Goal: Task Accomplishment & Management: Use online tool/utility

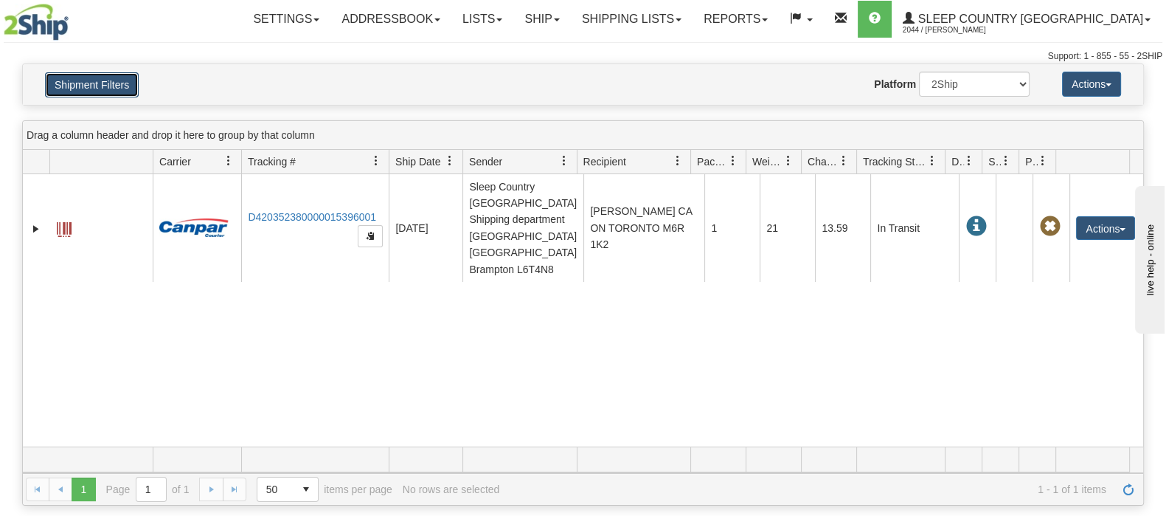
click at [122, 75] on button "Shipment Filters" at bounding box center [92, 84] width 94 height 25
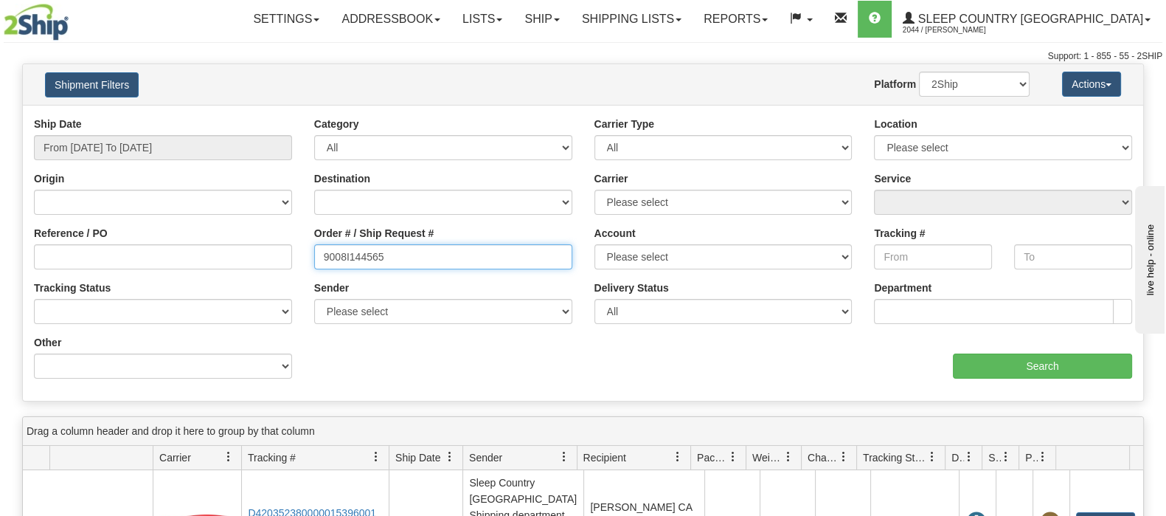
drag, startPoint x: 407, startPoint y: 263, endPoint x: 282, endPoint y: 249, distance: 125.4
click at [280, 117] on div "Reference / PO Order # / Ship Request # 9008I144565 Account Please select Canad…" at bounding box center [583, 117] width 1120 height 0
paste input "0I117533"
type input "9000I117533"
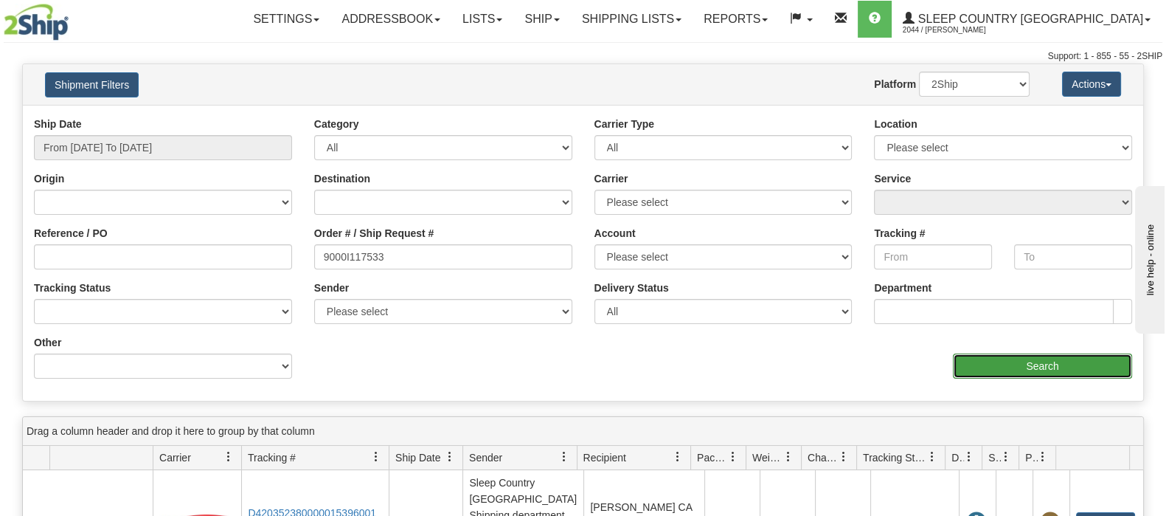
click at [1022, 369] on input "Search" at bounding box center [1042, 365] width 179 height 25
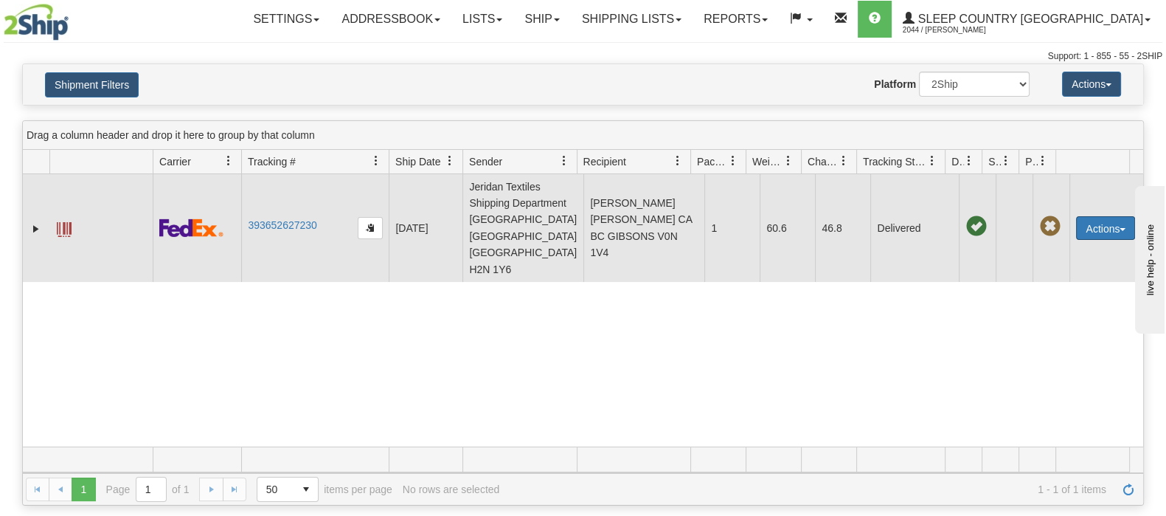
click at [1102, 216] on button "Actions" at bounding box center [1105, 228] width 59 height 24
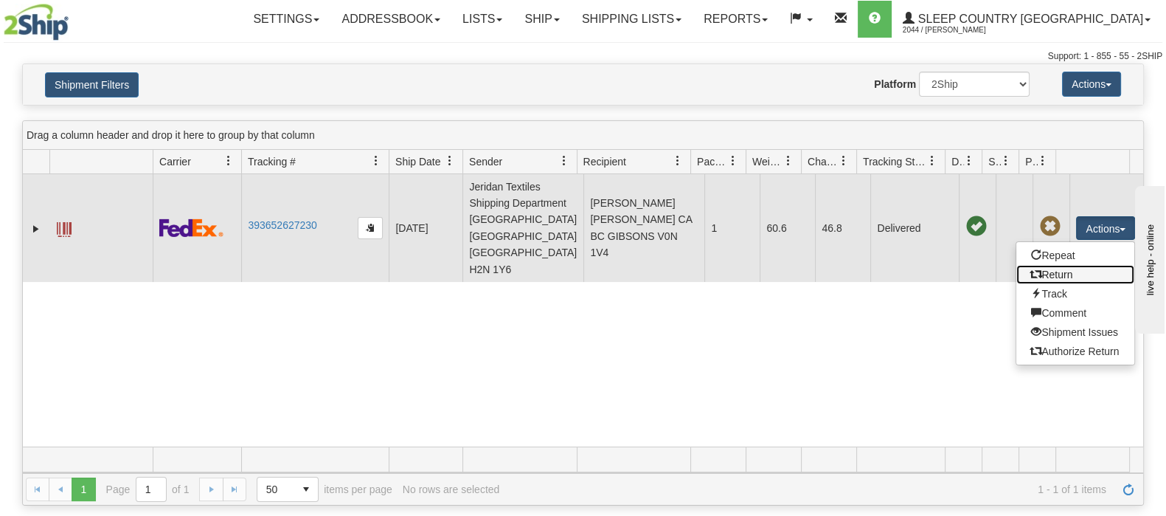
click at [1052, 265] on link "Return" at bounding box center [1075, 274] width 118 height 19
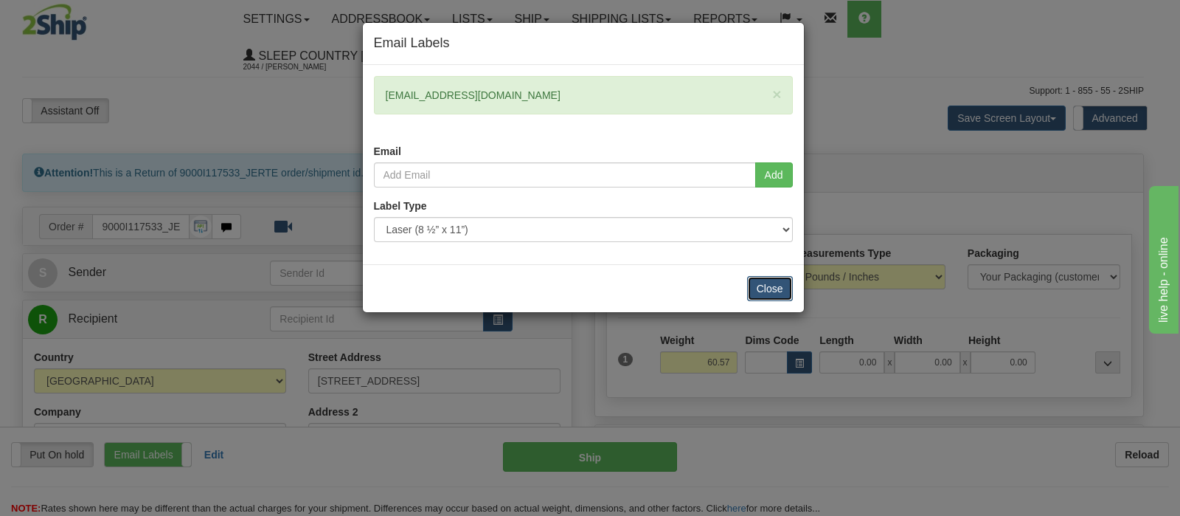
click at [780, 286] on button "Close" at bounding box center [770, 288] width 46 height 25
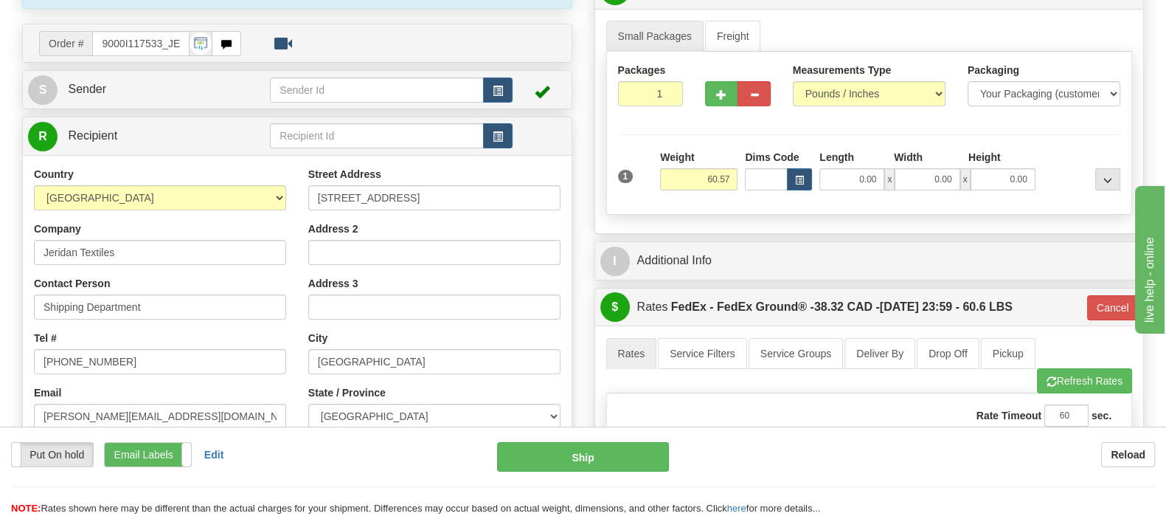
scroll to position [184, 0]
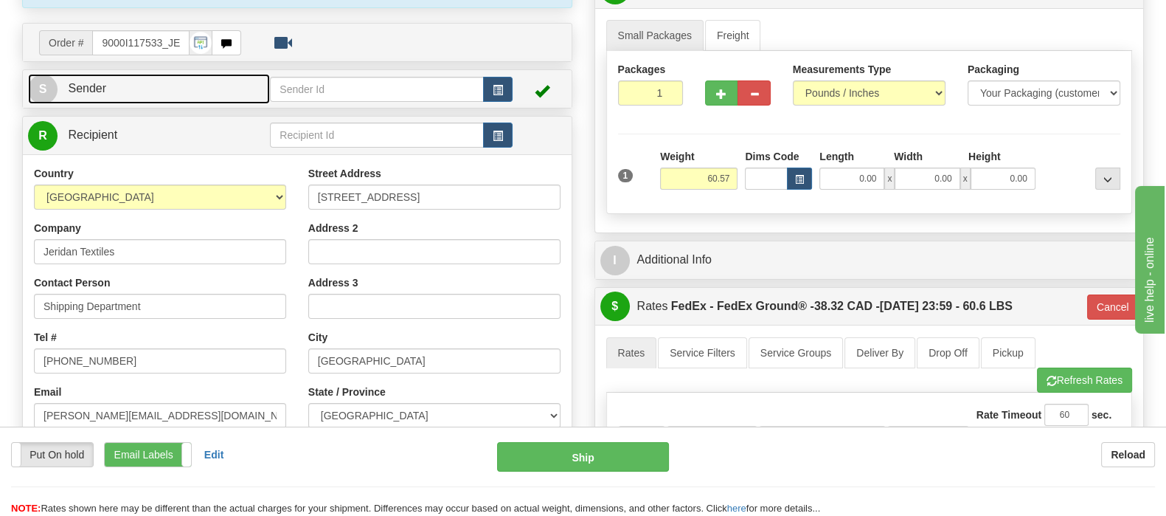
click at [148, 74] on link "S Sender" at bounding box center [149, 89] width 242 height 30
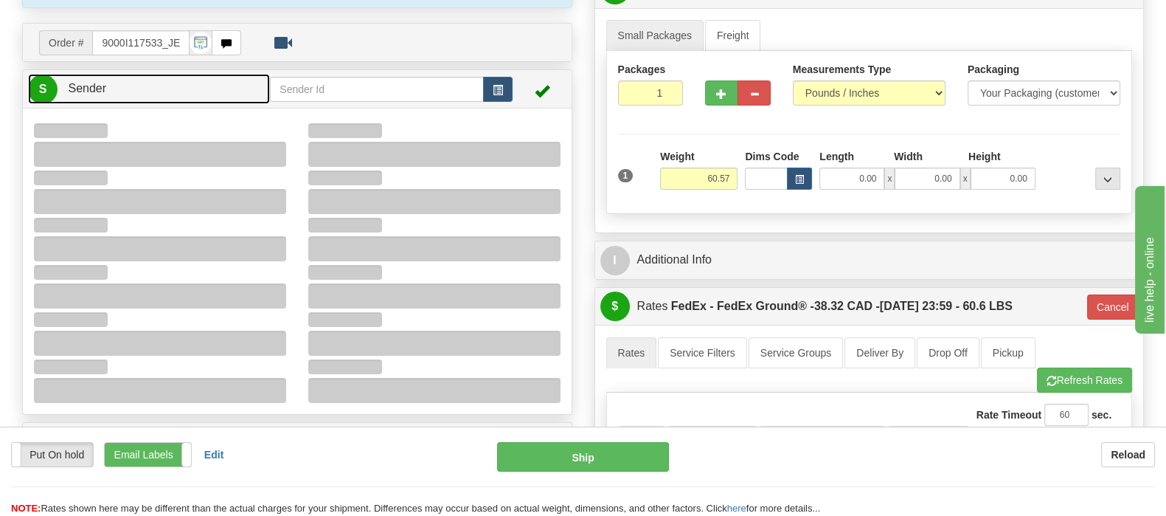
type input "19:17"
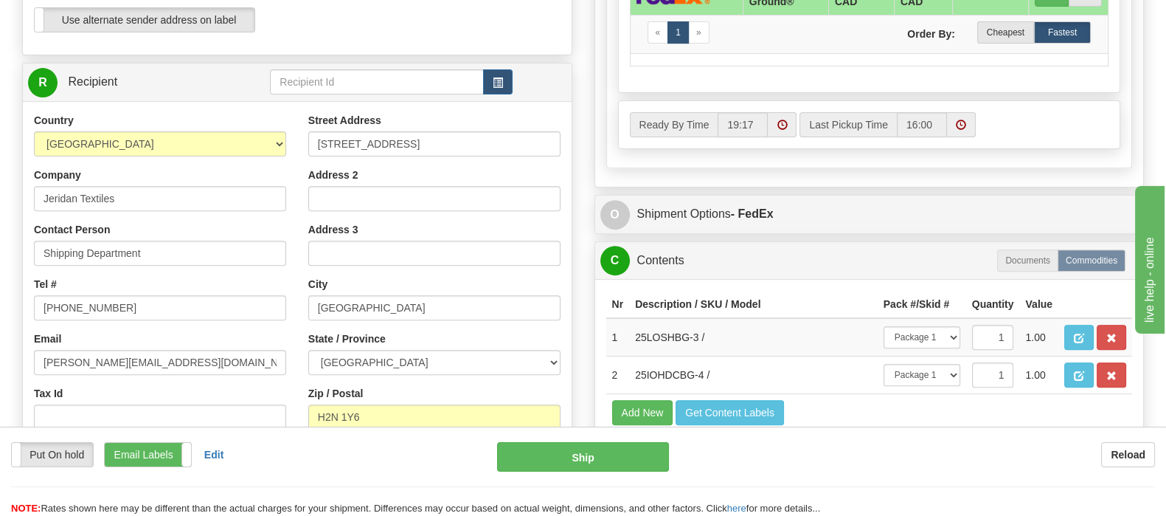
scroll to position [737, 0]
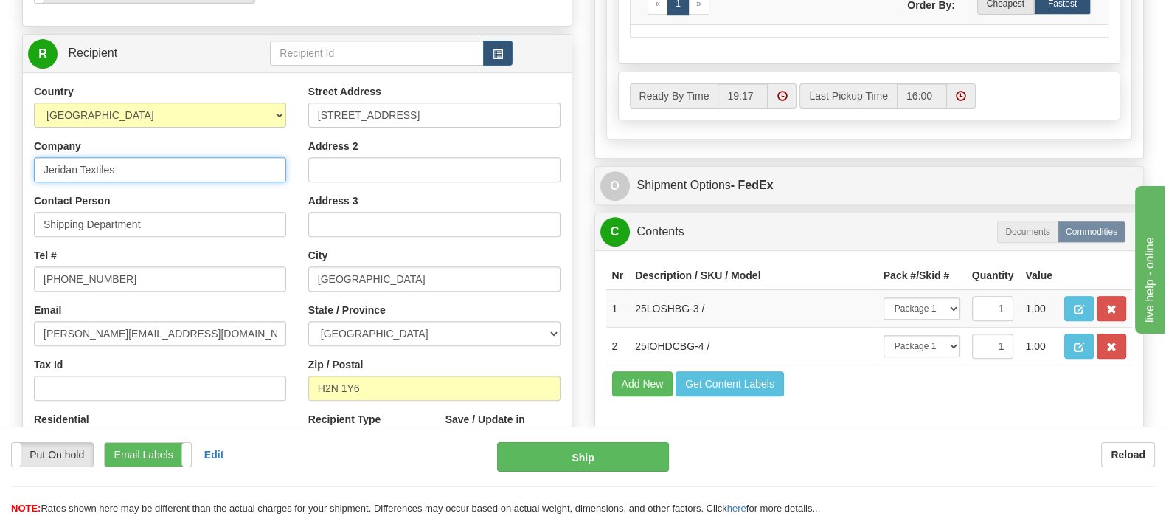
type input "Sleep Country [GEOGRAPHIC_DATA]"
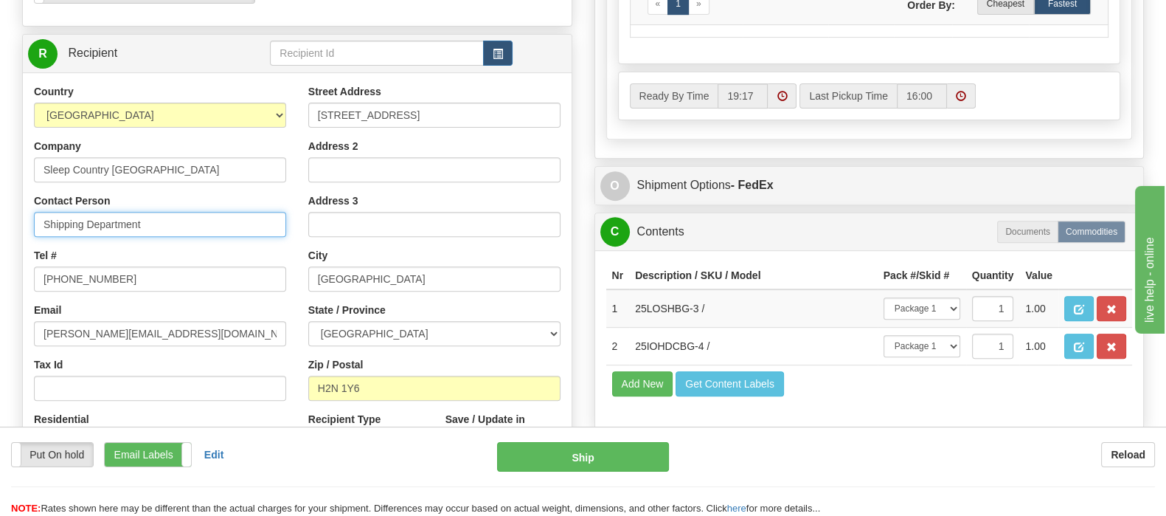
drag, startPoint x: 151, startPoint y: 187, endPoint x: -80, endPoint y: 175, distance: 231.9
click at [177, 212] on input "Shipping Department" at bounding box center [160, 224] width 252 height 25
drag, startPoint x: 159, startPoint y: 182, endPoint x: -91, endPoint y: 182, distance: 250.8
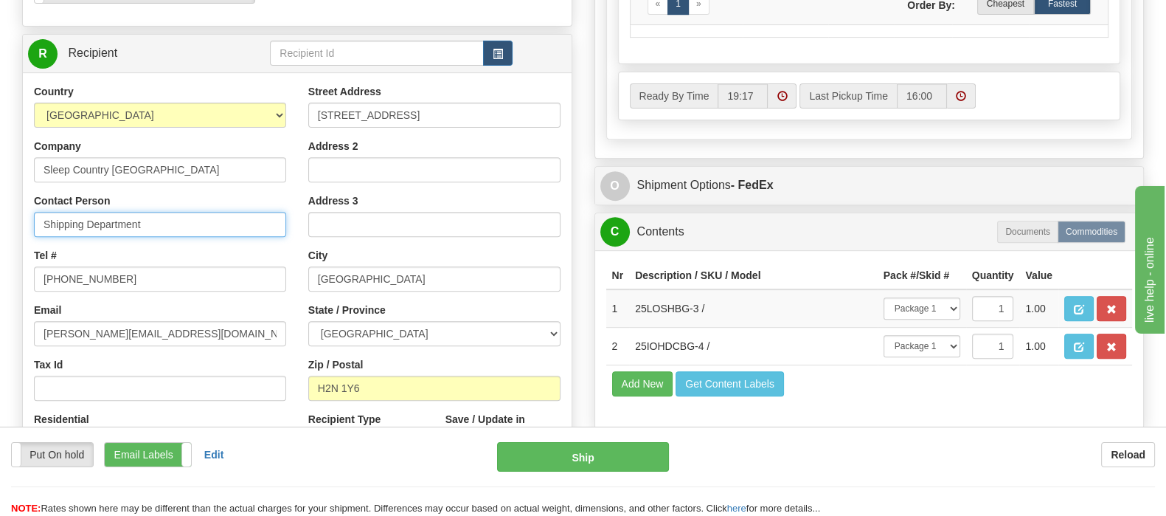
paste input "Calgary Hub"
type input "Calgary Hub"
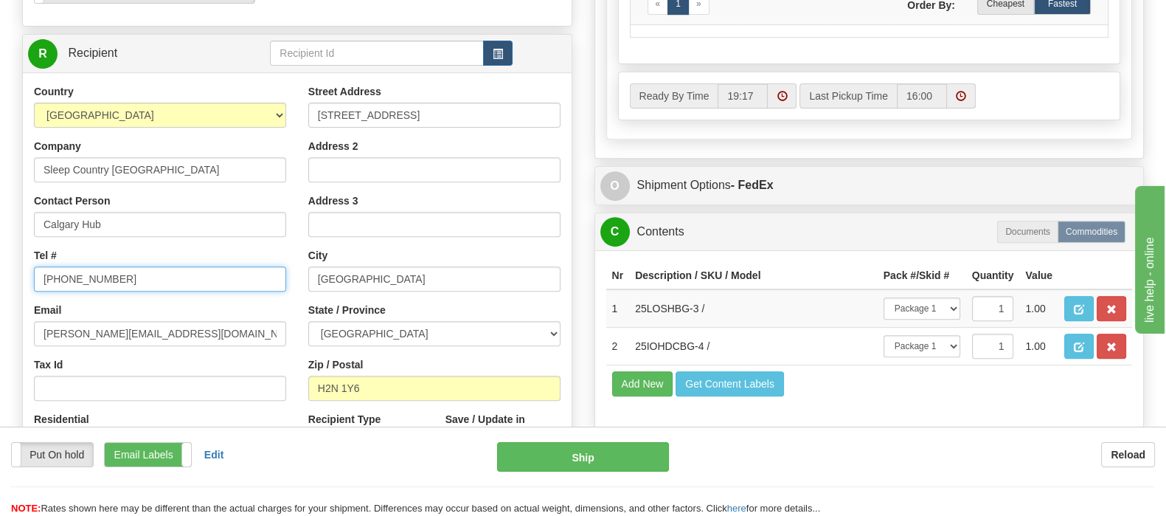
drag, startPoint x: 123, startPoint y: 246, endPoint x: 34, endPoint y: 243, distance: 89.3
click at [34, 266] on input "514-387-9767" at bounding box center [160, 278] width 252 height 25
paste input "1-888-753-3788"
type input "1-888-753-3788"
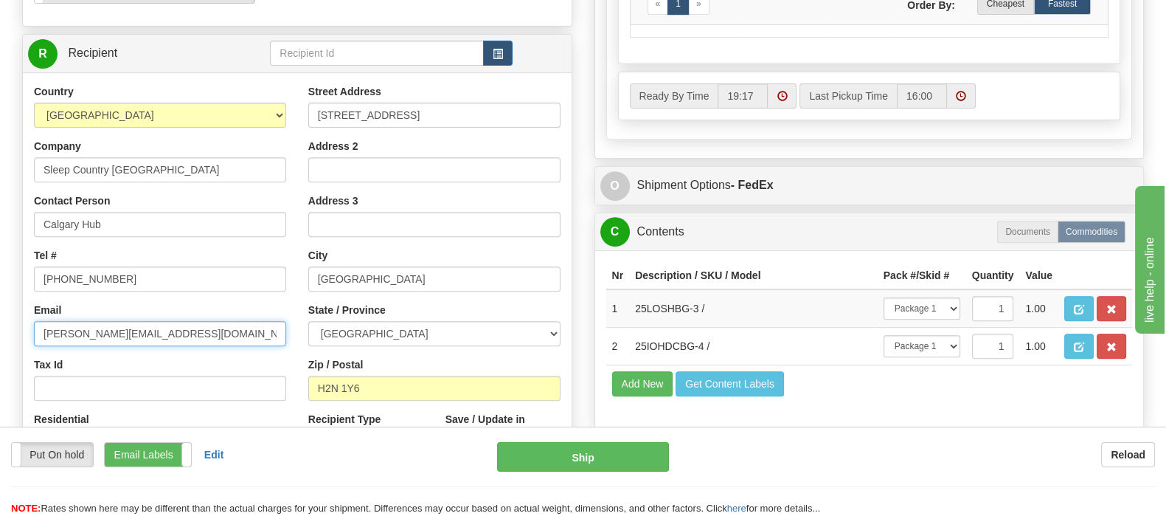
drag, startPoint x: 147, startPoint y: 303, endPoint x: -26, endPoint y: 303, distance: 172.6
paste input "cs@support.sleepcountry.ca"
click at [204, 321] on input "cs@support.sleepcountry.ca" at bounding box center [160, 333] width 252 height 25
click at [44, 321] on input "cs@support.sleepcountry.ca" at bounding box center [160, 333] width 252 height 25
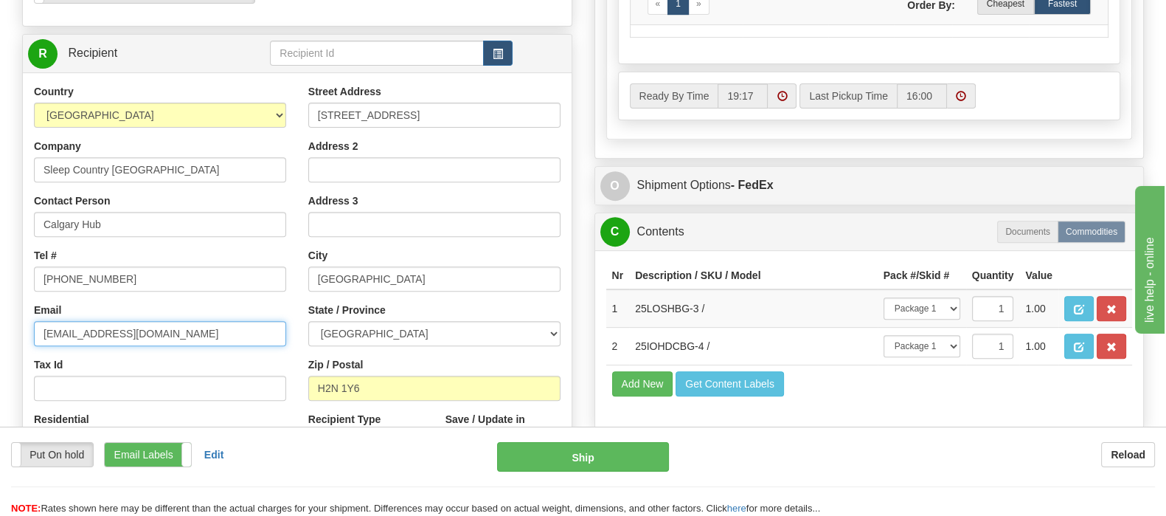
type input "cs@support.sleepcountry.ca"
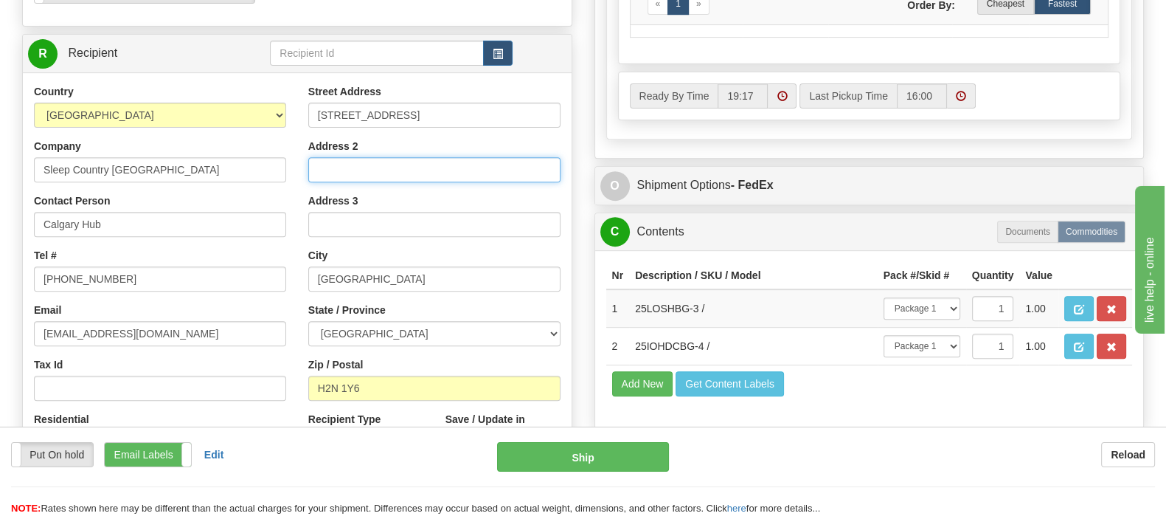
click at [398, 157] on input "Address 2" at bounding box center [434, 169] width 252 height 25
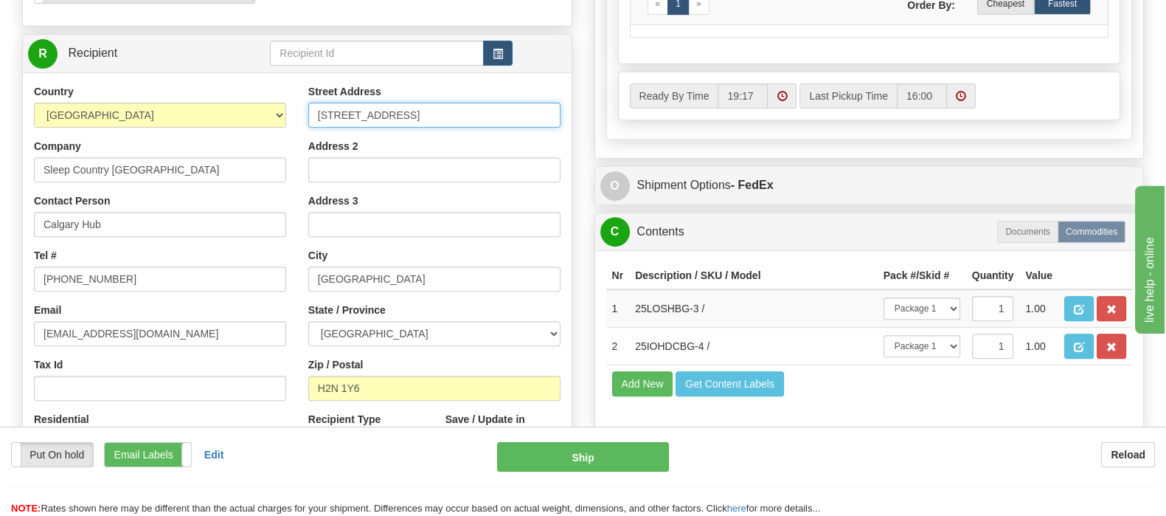
drag, startPoint x: 445, startPoint y: 77, endPoint x: 271, endPoint y: 77, distance: 173.3
click at [269, 84] on div "Country AFGHANISTAN ALAND ISLANDS ALBANIA ALGERIA AMERICAN SAMOA ANDORRA ANGOLA…" at bounding box center [297, 282] width 549 height 397
paste input "11 DUFFERIN PL"
click at [463, 103] on input "11 DUFFERIN PL" at bounding box center [434, 115] width 252 height 25
paste input "SE"
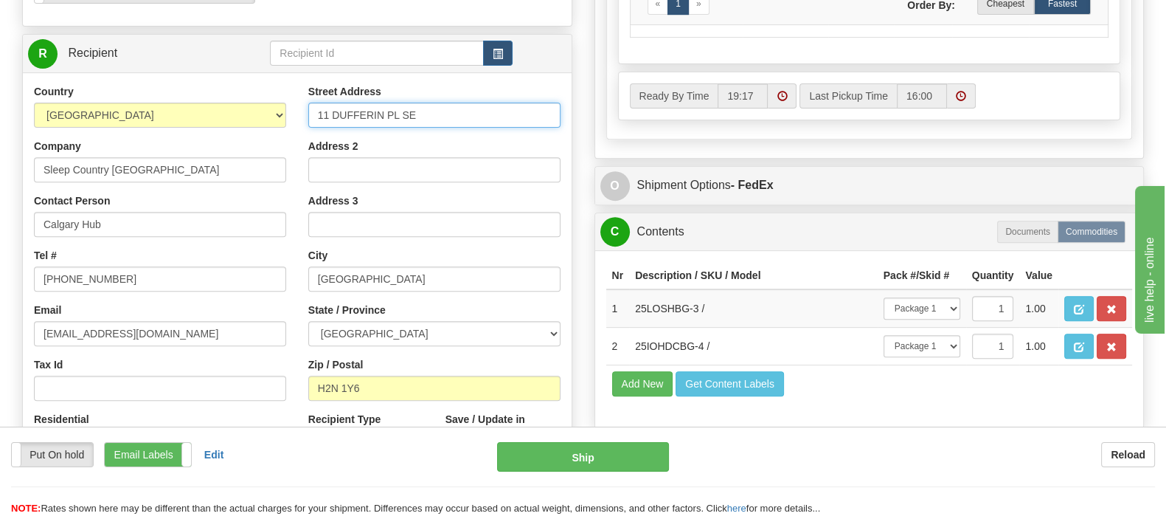
type input "11 DUFFERIN PL SE"
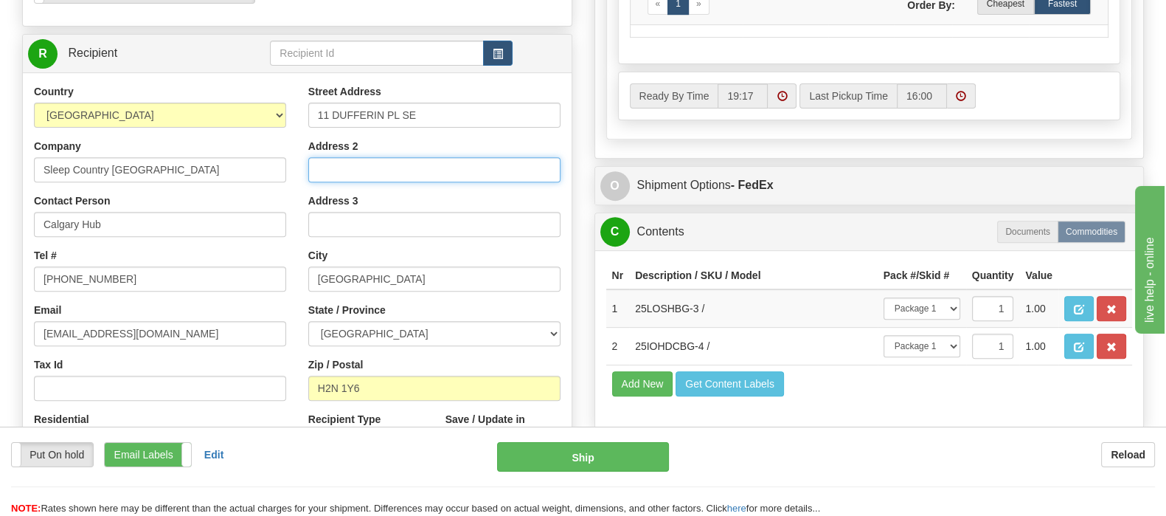
click at [398, 157] on input "Address 2" at bounding box center [434, 169] width 252 height 25
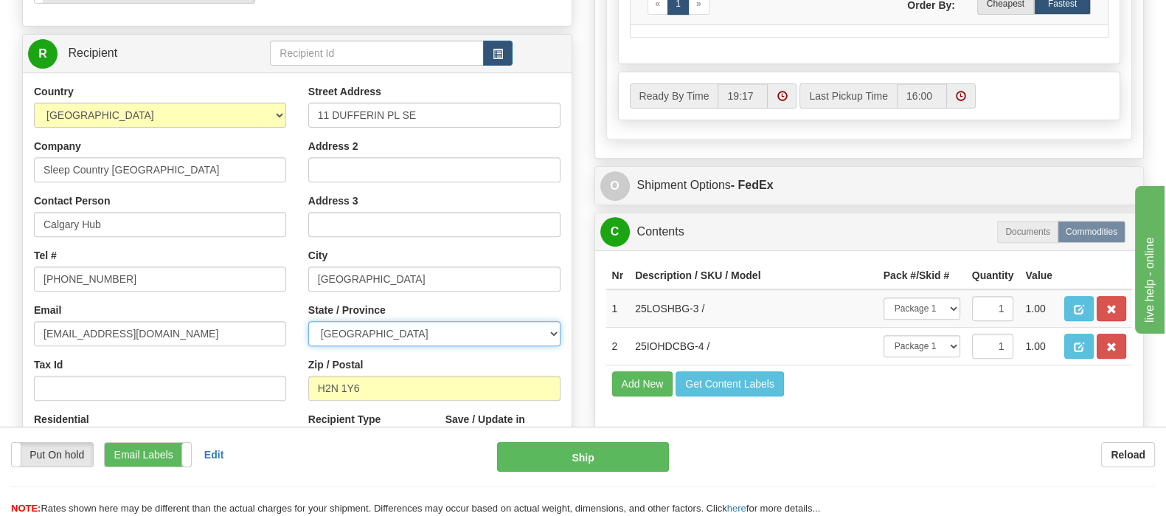
click at [327, 321] on select "ALBERTA BRITISH COLUMBIA MANITOBA NEW BRUNSWICK NEWFOUNDLAND NOVA SCOTIA NUNAVU…" at bounding box center [434, 333] width 252 height 25
select select "AB"
click at [308, 321] on select "ALBERTA BRITISH COLUMBIA MANITOBA NEW BRUNSWICK NEWFOUNDLAND NOVA SCOTIA NUNAVU…" at bounding box center [434, 333] width 252 height 25
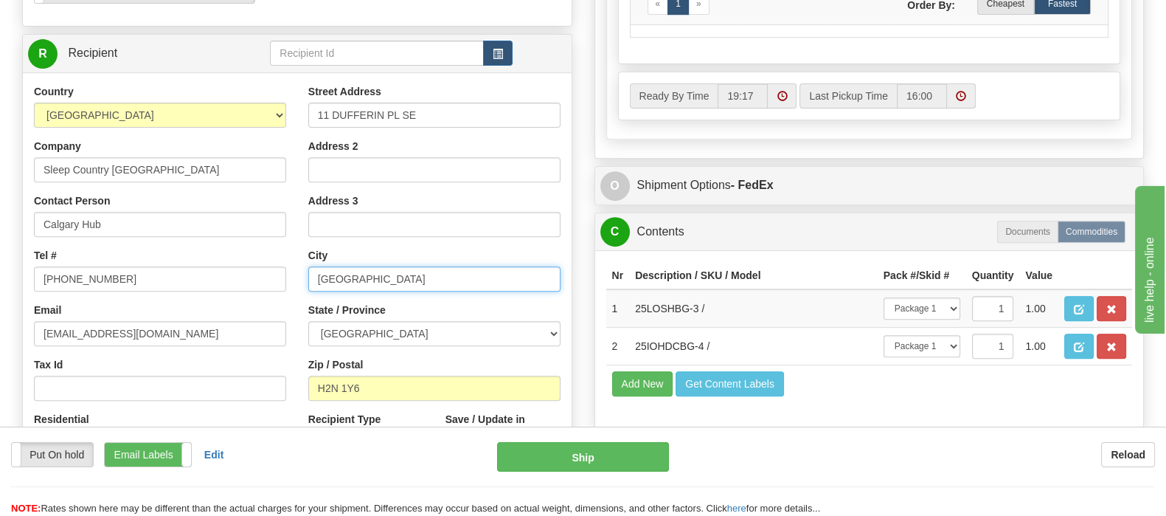
drag, startPoint x: 376, startPoint y: 243, endPoint x: 268, endPoint y: 241, distance: 108.4
click at [268, 241] on div "Country AFGHANISTAN ALAND ISLANDS ALBANIA ALGERIA AMERICAN SAMOA ANDORRA ANGOLA…" at bounding box center [297, 282] width 549 height 397
paste input "CALGARY"
type input "CALGARY"
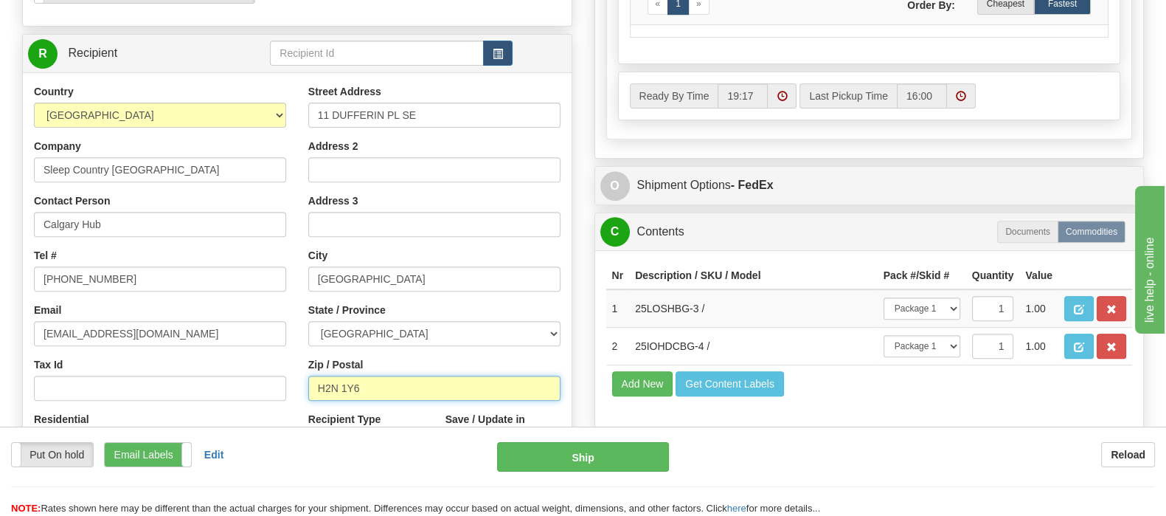
drag, startPoint x: 297, startPoint y: 348, endPoint x: 170, endPoint y: 348, distance: 126.9
click at [170, 348] on div "Country AFGHANISTAN ALAND ISLANDS ALBANIA ALGERIA AMERICAN SAMOA ANDORRA ANGOLA…" at bounding box center [297, 282] width 549 height 397
paste input "T2C 4W3"
type input "T2C 4W3"
type input "92"
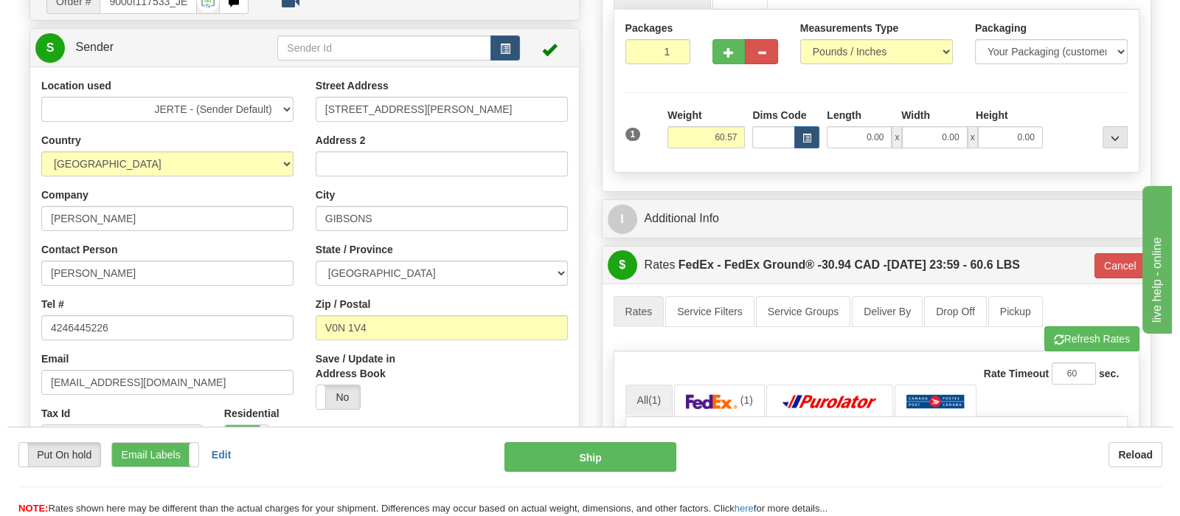
scroll to position [184, 0]
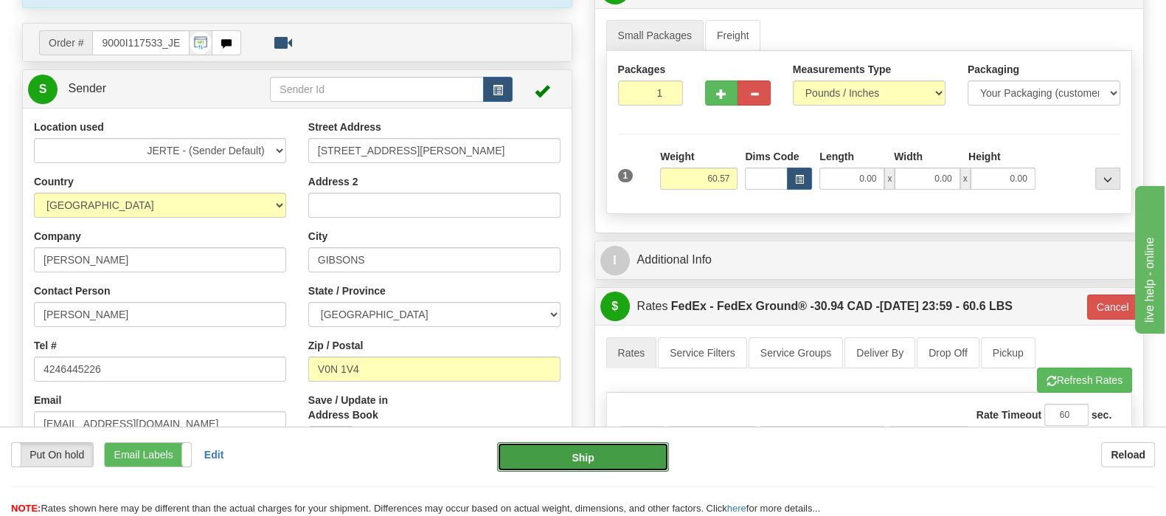
click at [559, 455] on button "Ship" at bounding box center [583, 457] width 172 height 30
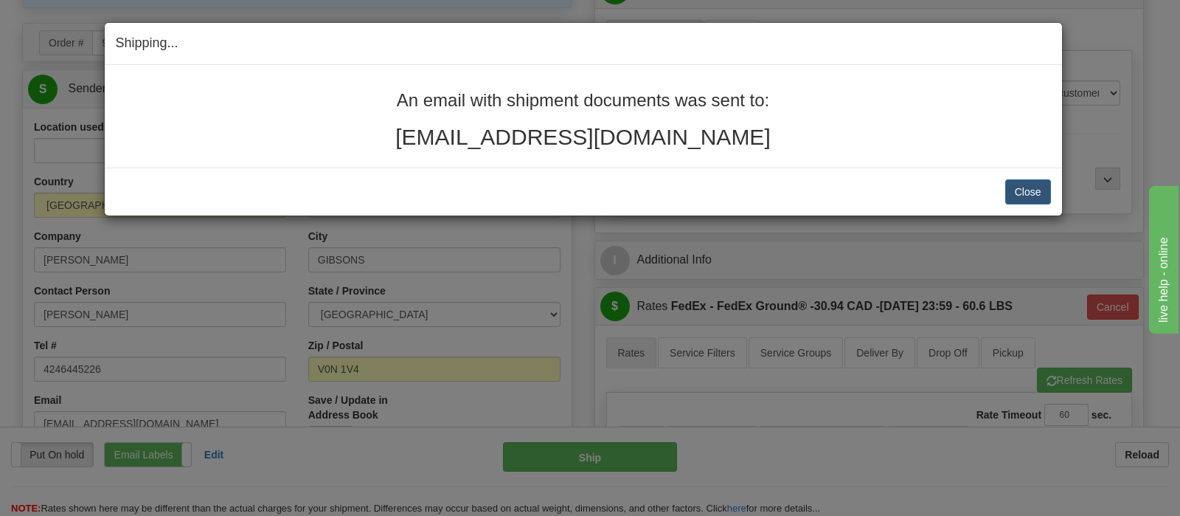
drag, startPoint x: 715, startPoint y: 141, endPoint x: 397, endPoint y: 72, distance: 325.9
click at [397, 72] on div "An email with shipment documents was sent to: tessrafael@gmail.com" at bounding box center [583, 116] width 957 height 103
copy div "An email with shipment documents was sent to: tessrafael@gmail.com"
click at [1036, 187] on button "Close" at bounding box center [1028, 191] width 46 height 25
